Goal: Find specific page/section: Find specific page/section

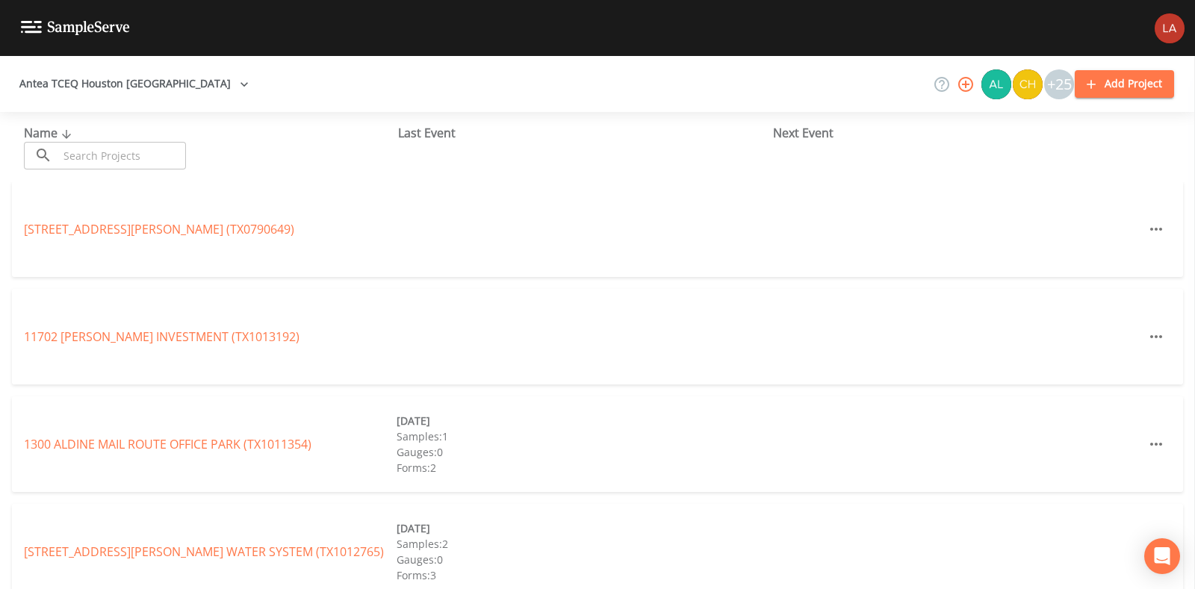
click at [131, 149] on input "text" at bounding box center [122, 156] width 128 height 28
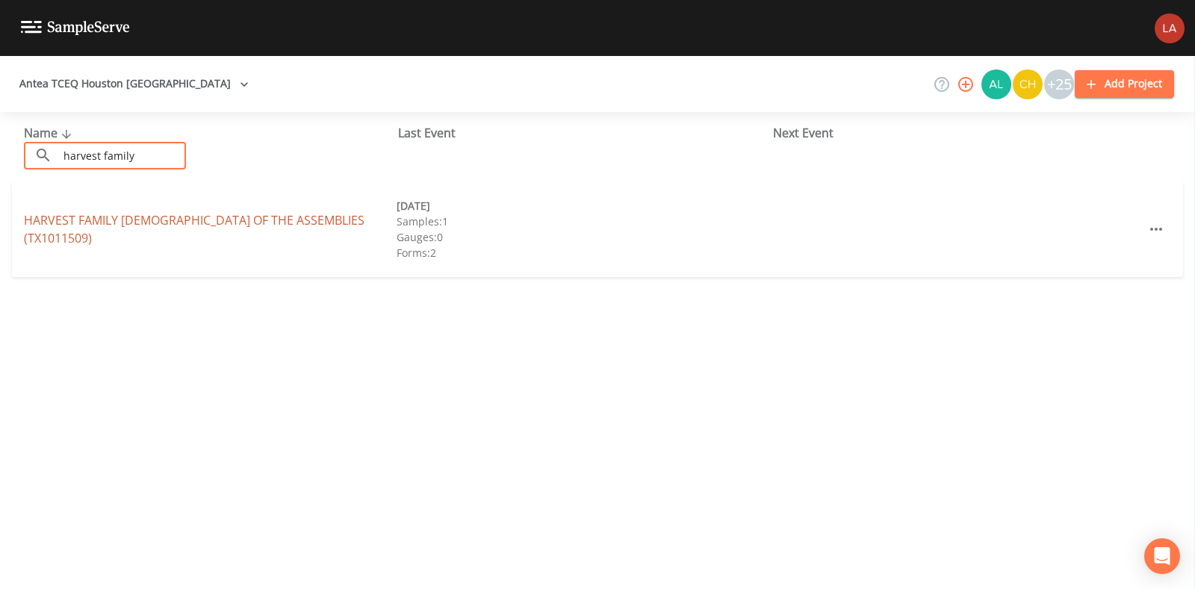
type input "harvest family"
click at [71, 226] on link "HARVEST FAMILY [DEMOGRAPHIC_DATA] OF THE ASSEMBLIES (TX1011509)" at bounding box center [194, 229] width 341 height 34
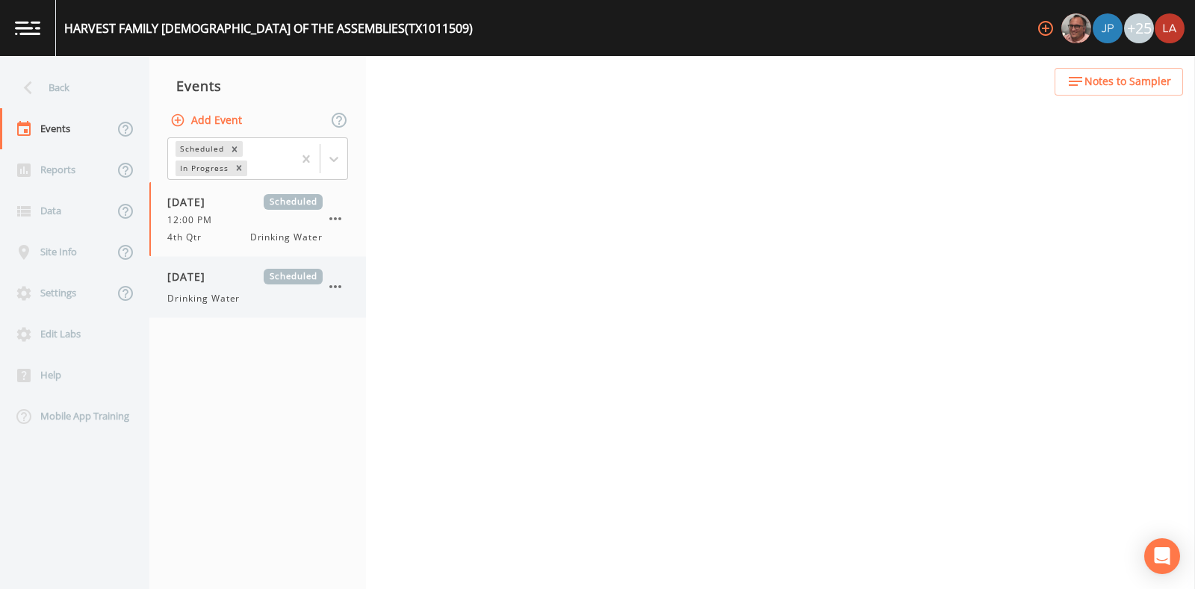
click at [229, 284] on div "[DATE] Scheduled Drinking Water" at bounding box center [244, 287] width 155 height 37
click at [234, 304] on span "Drinking Water" at bounding box center [203, 298] width 72 height 13
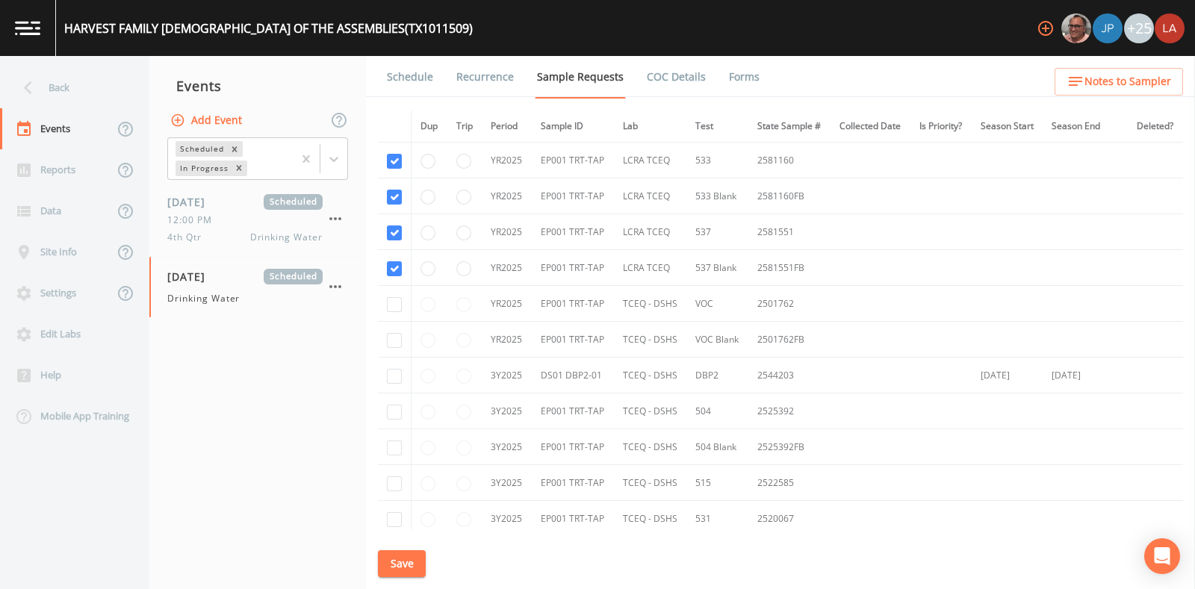
click at [412, 75] on link "Schedule" at bounding box center [410, 77] width 51 height 42
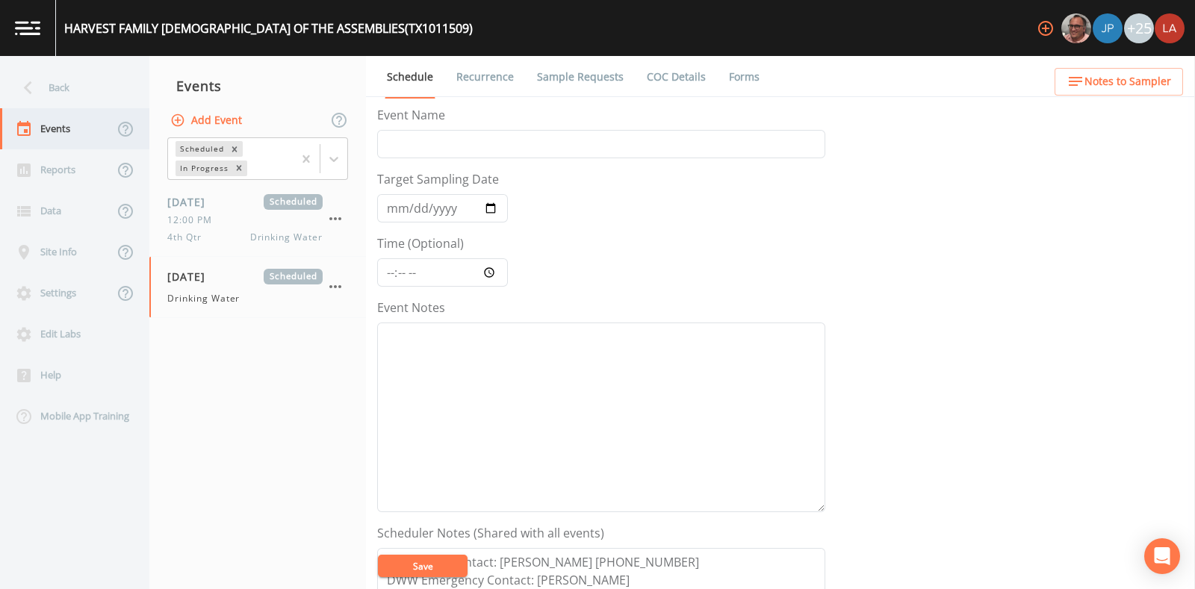
click at [29, 110] on div "Events" at bounding box center [57, 128] width 114 height 41
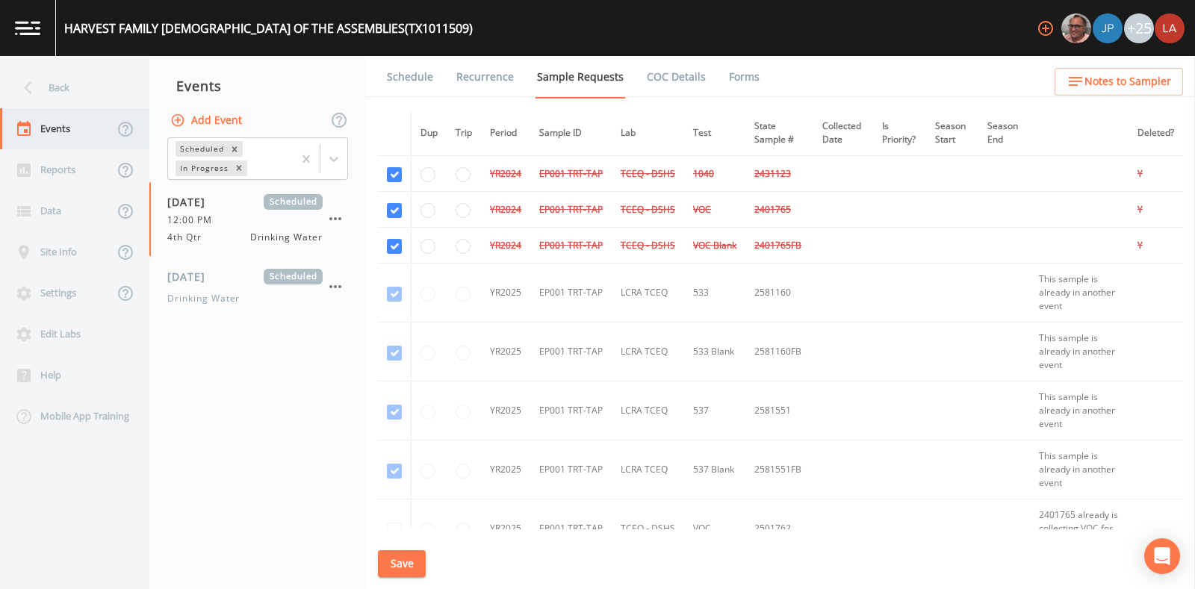
click at [29, 108] on div "Events" at bounding box center [57, 128] width 114 height 41
click at [52, 84] on div "Back" at bounding box center [67, 87] width 134 height 41
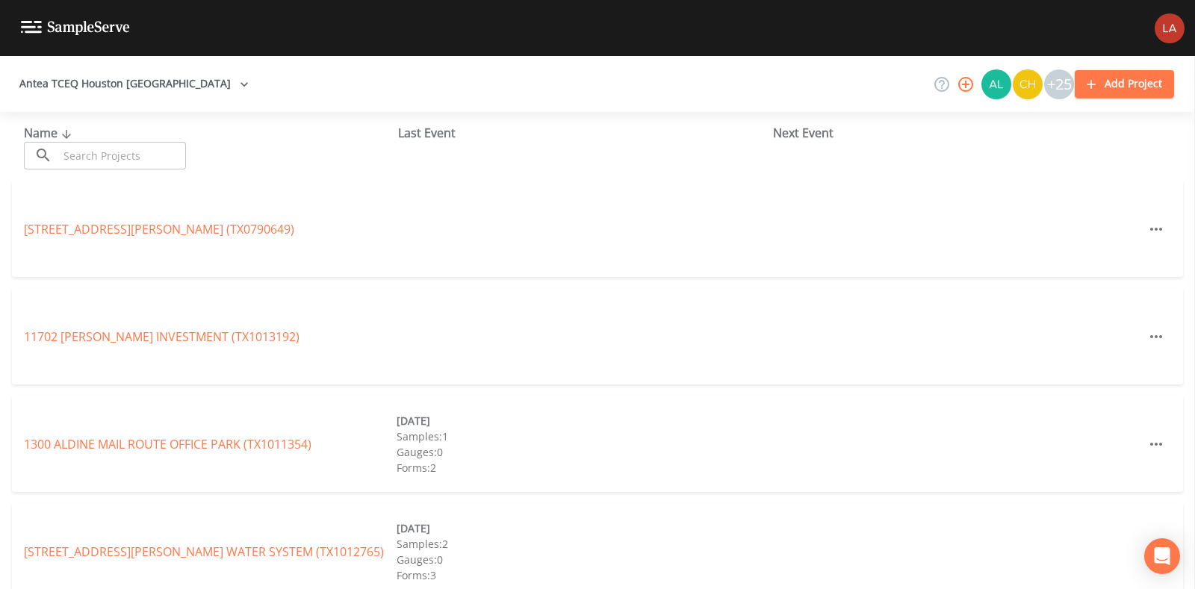
click at [171, 160] on input "text" at bounding box center [122, 156] width 128 height 28
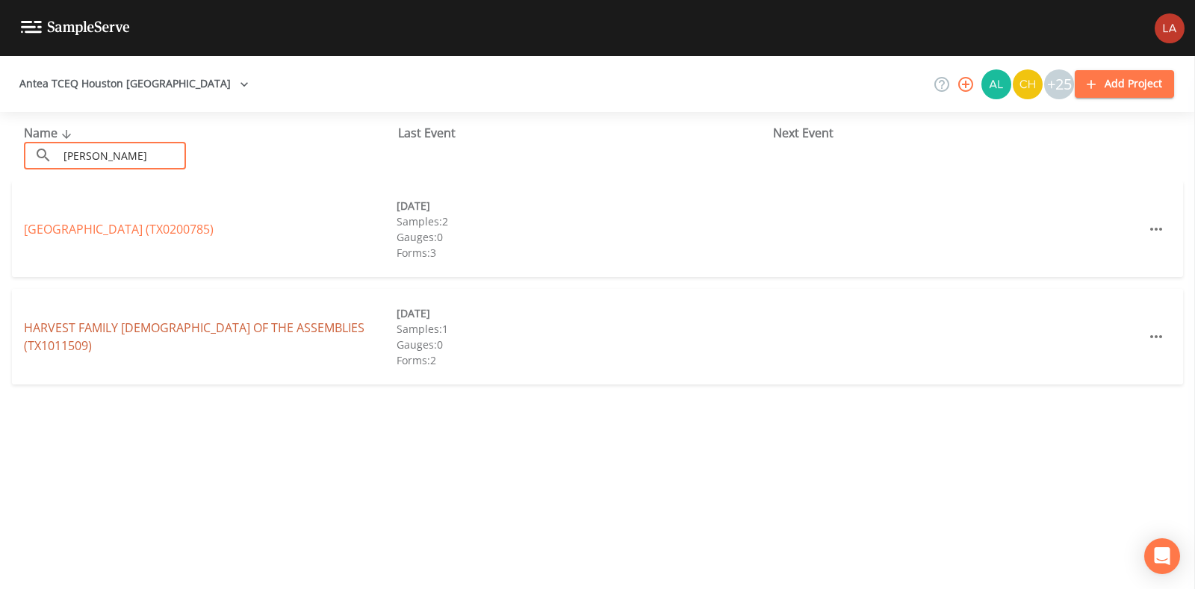
type input "[PERSON_NAME]"
click at [171, 329] on link "HARVEST FAMILY [DEMOGRAPHIC_DATA] OF THE ASSEMBLIES (TX1011509)" at bounding box center [194, 337] width 341 height 34
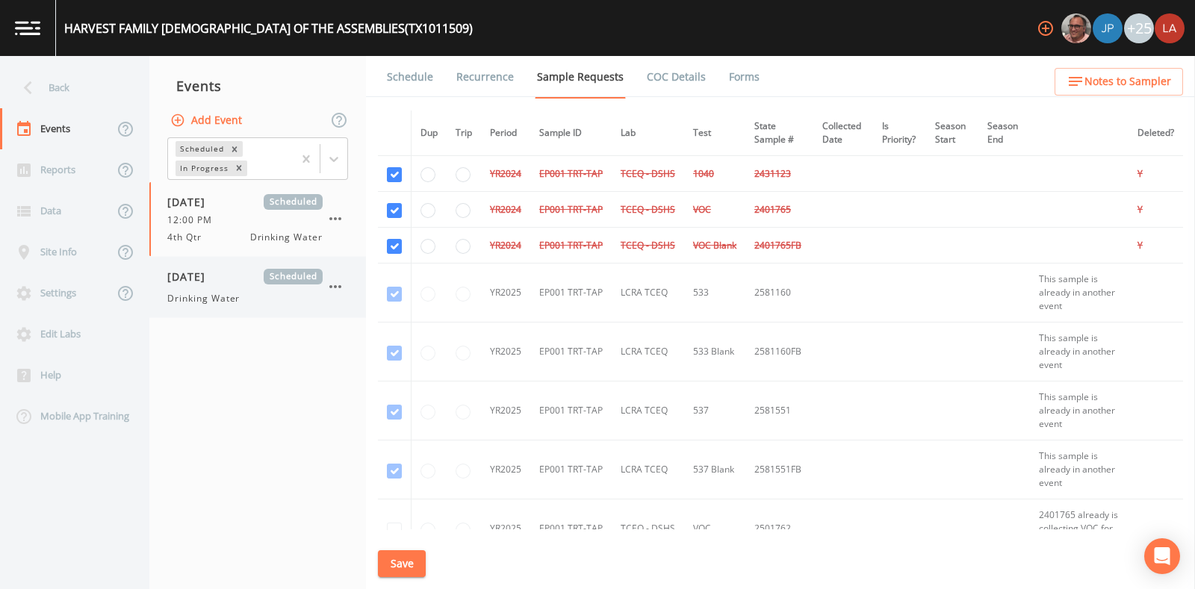
click at [251, 301] on div "Drinking Water" at bounding box center [244, 298] width 155 height 13
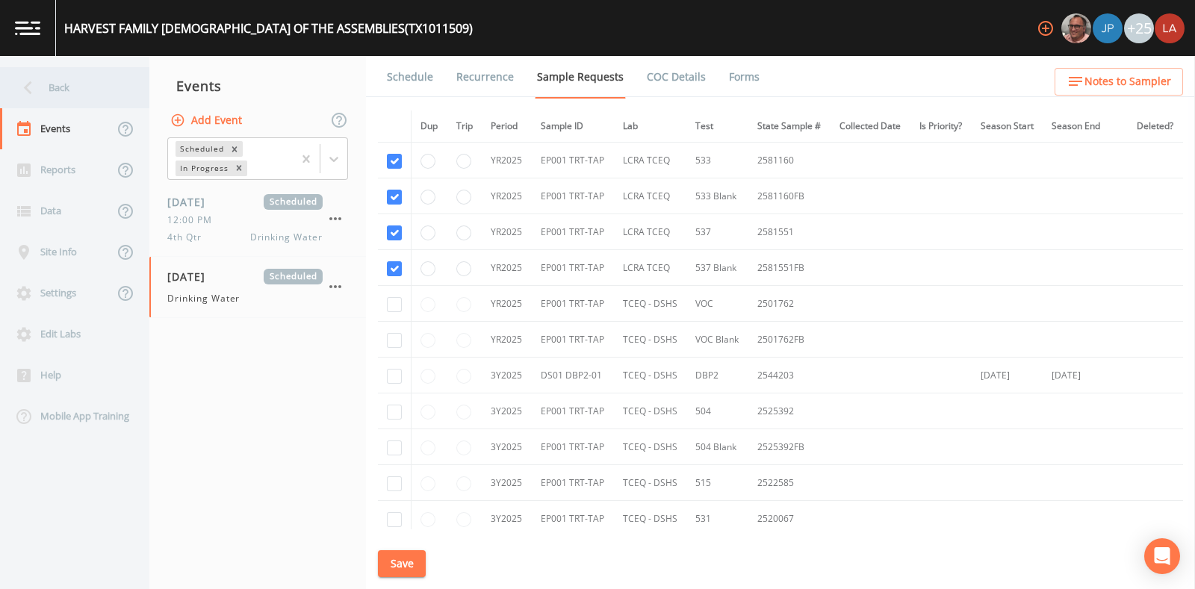
click at [77, 92] on div "Back" at bounding box center [67, 87] width 134 height 41
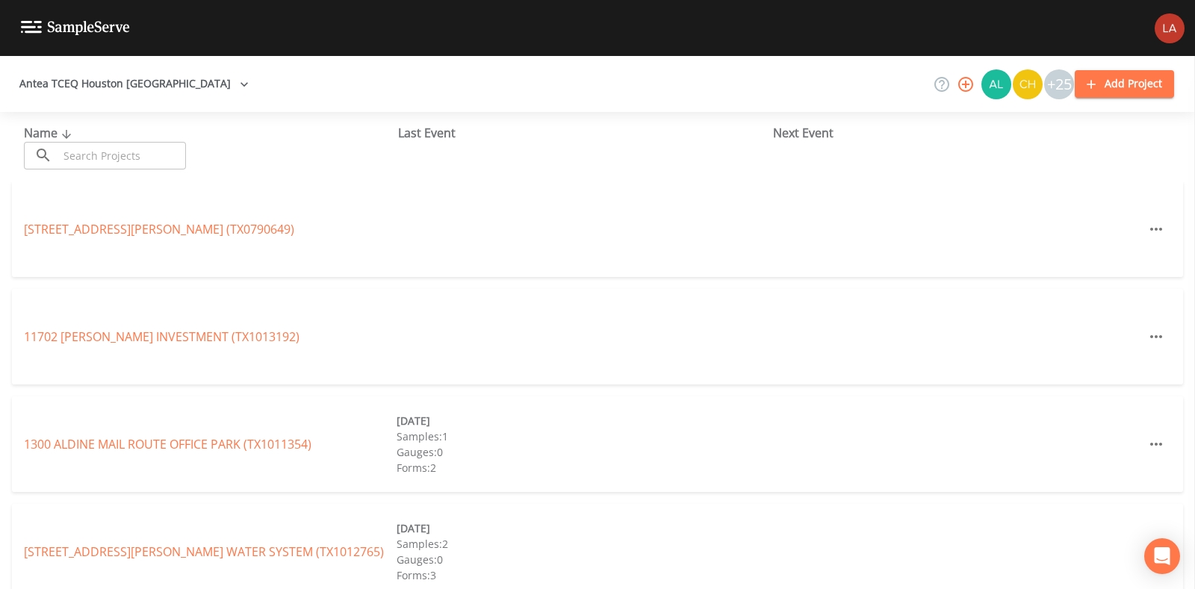
click at [96, 155] on input "text" at bounding box center [122, 156] width 128 height 28
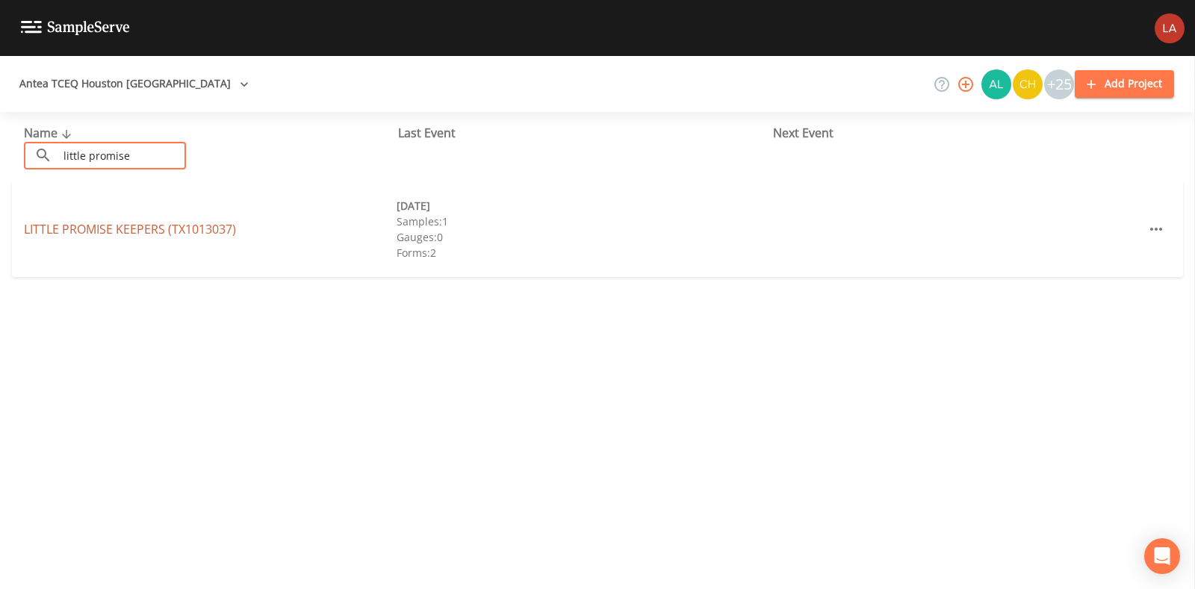
type input "little promise"
click at [128, 227] on link "LITTLE PROMISE KEEPERS (TX1013037)" at bounding box center [130, 229] width 212 height 16
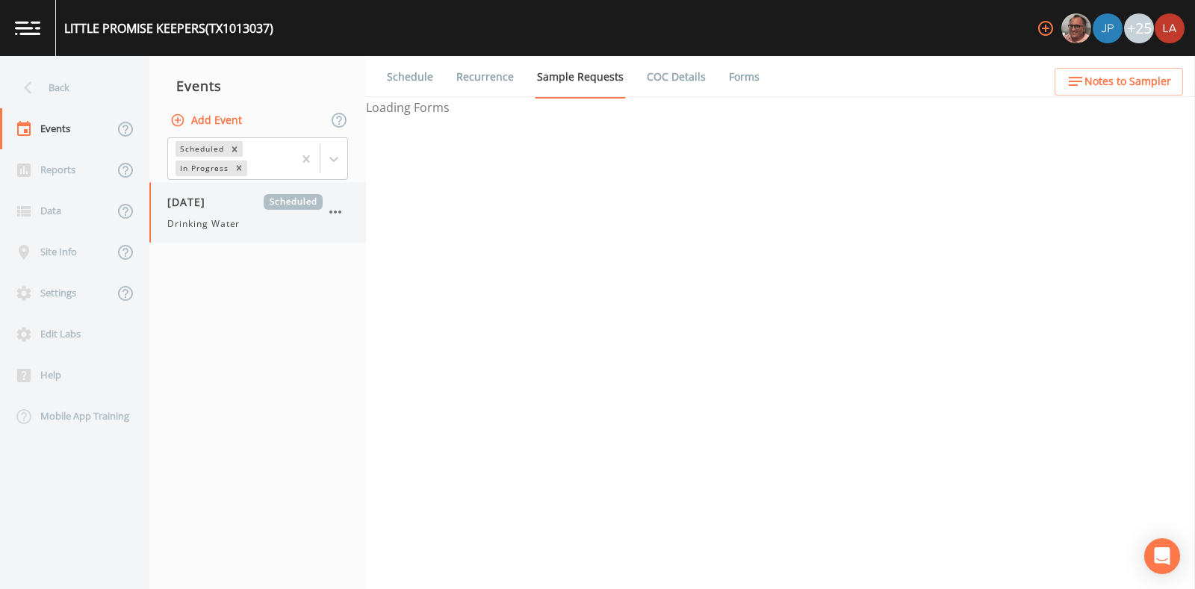
click at [246, 221] on div "Drinking Water" at bounding box center [244, 223] width 155 height 13
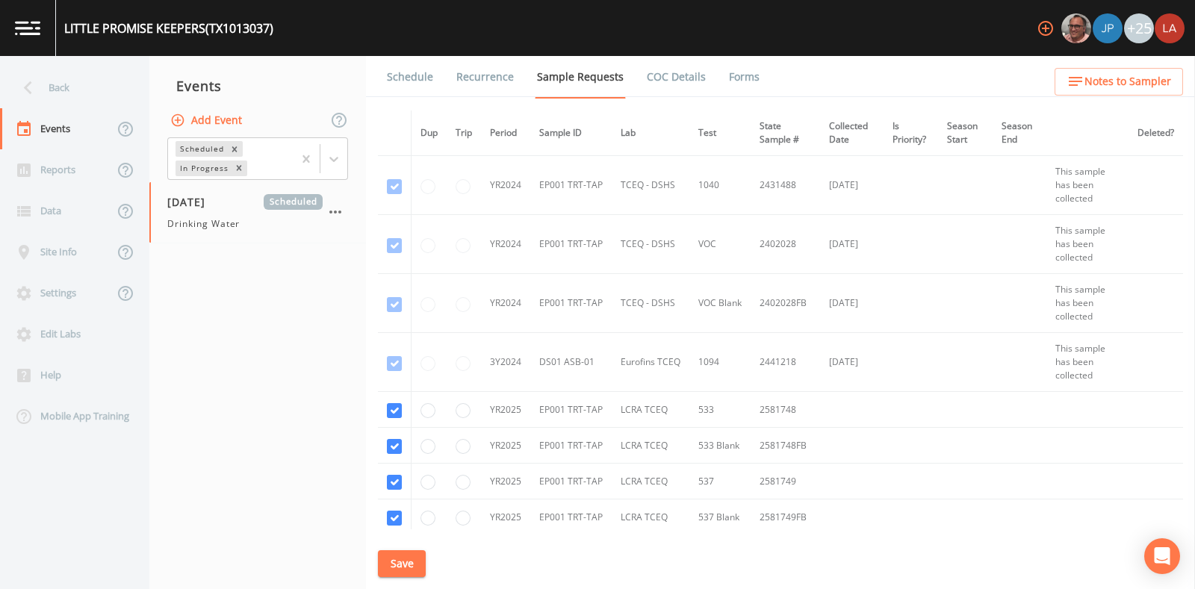
click at [426, 73] on link "Schedule" at bounding box center [410, 77] width 51 height 42
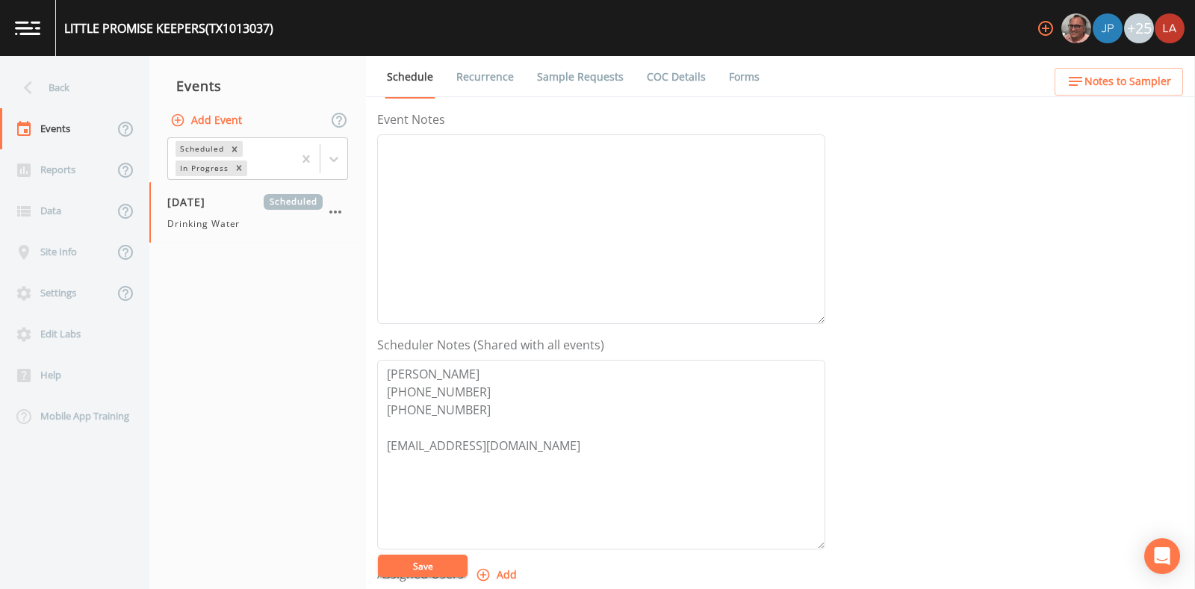
scroll to position [373, 0]
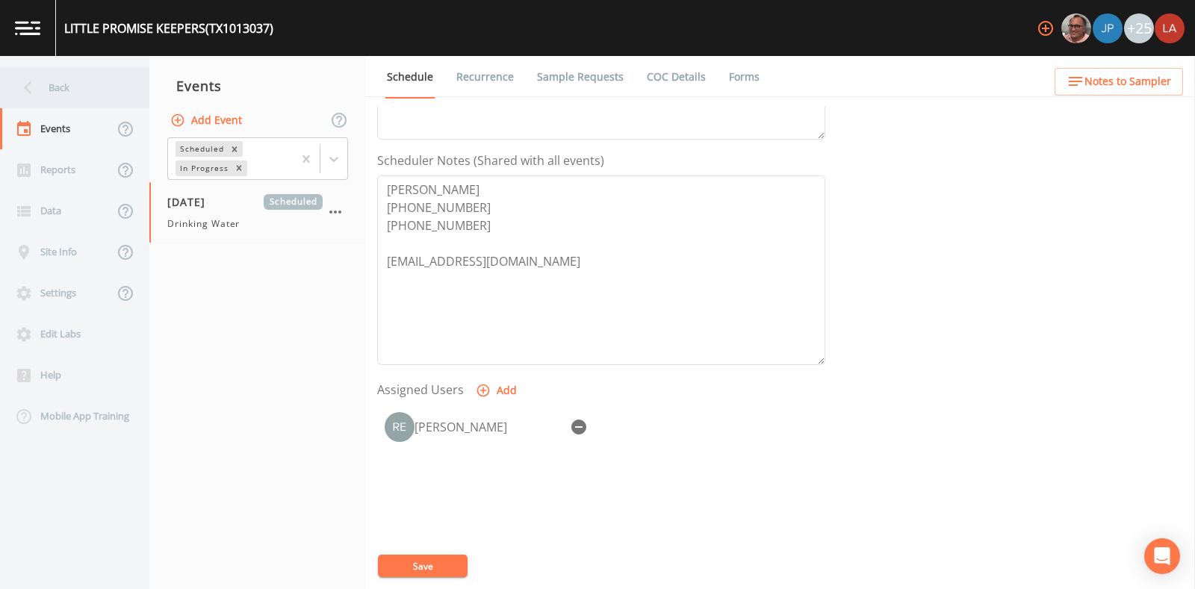
click at [57, 72] on div "Back" at bounding box center [67, 87] width 134 height 41
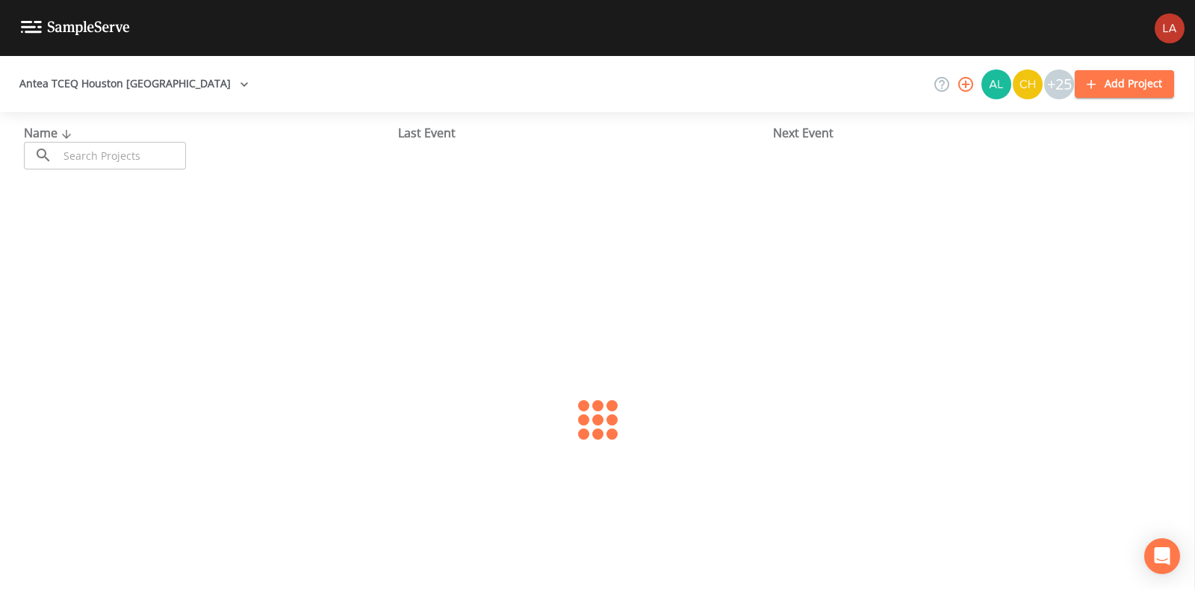
click at [165, 164] on input "text" at bounding box center [122, 156] width 128 height 28
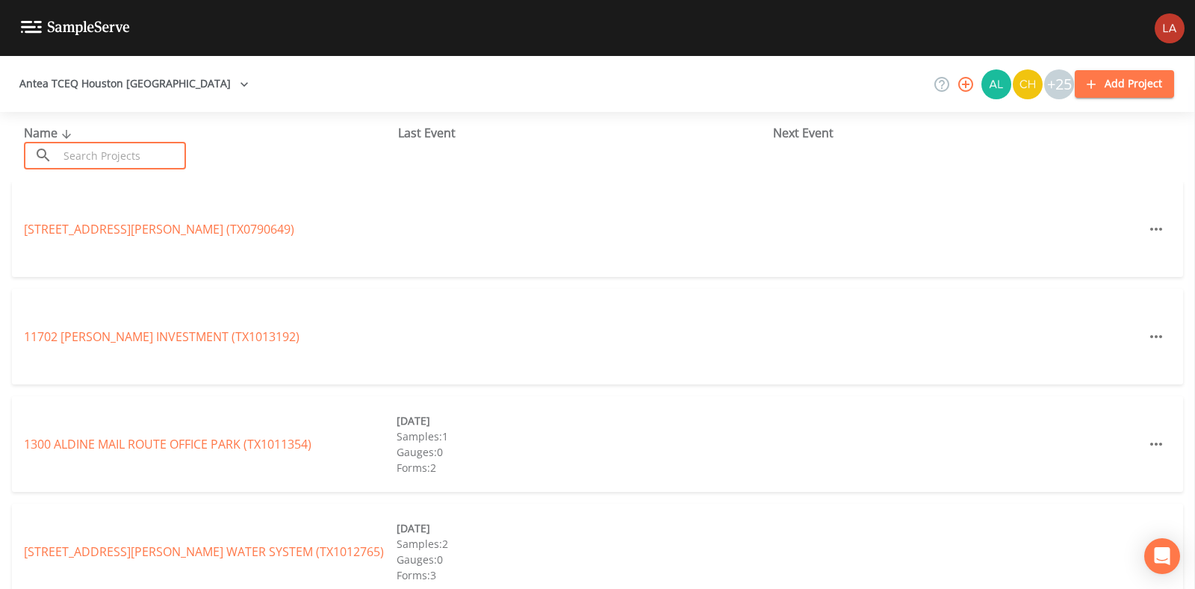
paste input "[GEOGRAPHIC_DATA]"
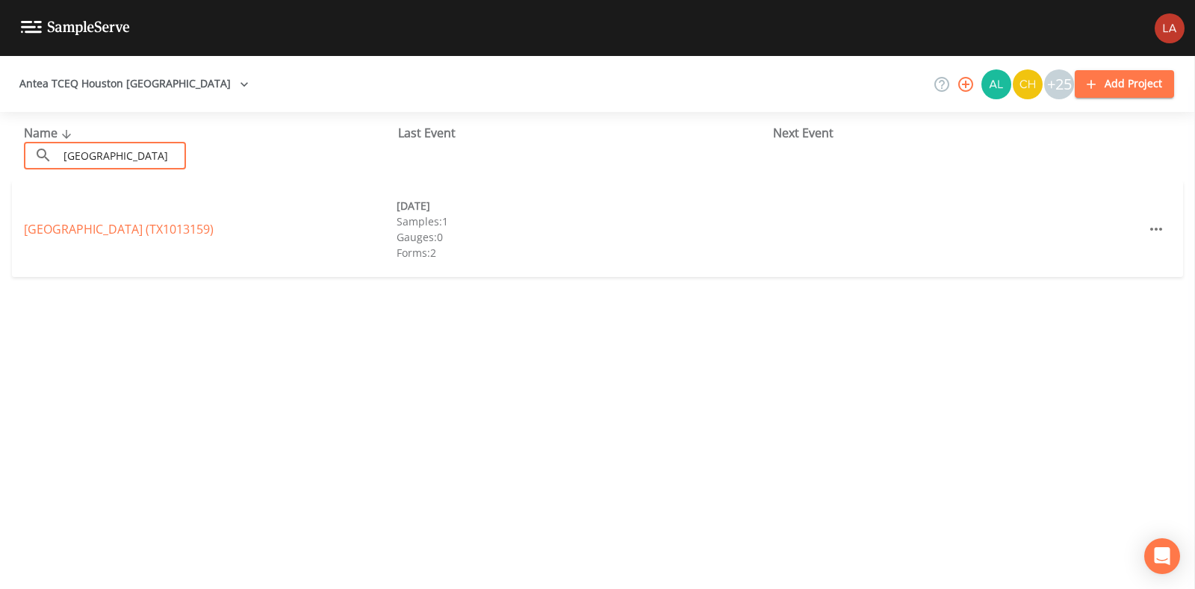
drag, startPoint x: 178, startPoint y: 158, endPoint x: 3, endPoint y: 95, distance: 186.6
click at [0, 95] on div "Antea TCEQ [GEOGRAPHIC_DATA] +25 Add Project Name ​ [GEOGRAPHIC_DATA] ​ Last Ev…" at bounding box center [597, 322] width 1195 height 533
type input "N"
type input "timber creek"
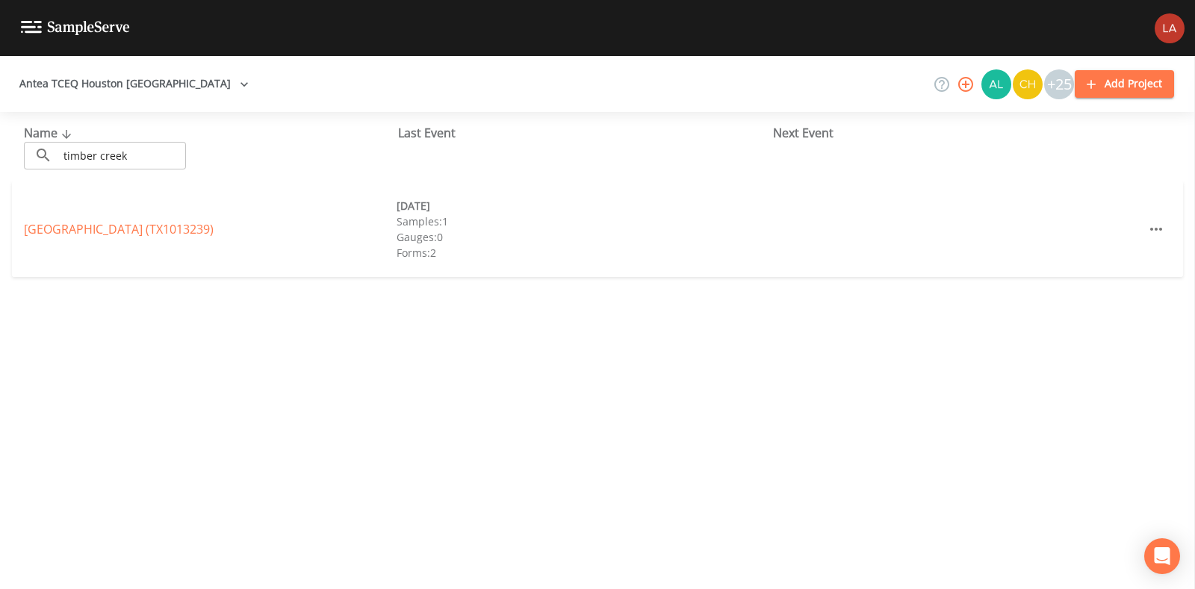
click at [234, 102] on div "Antea TCEQ Houston San Antonio +25 Add Project" at bounding box center [597, 84] width 1195 height 56
